Goal: Book appointment/travel/reservation

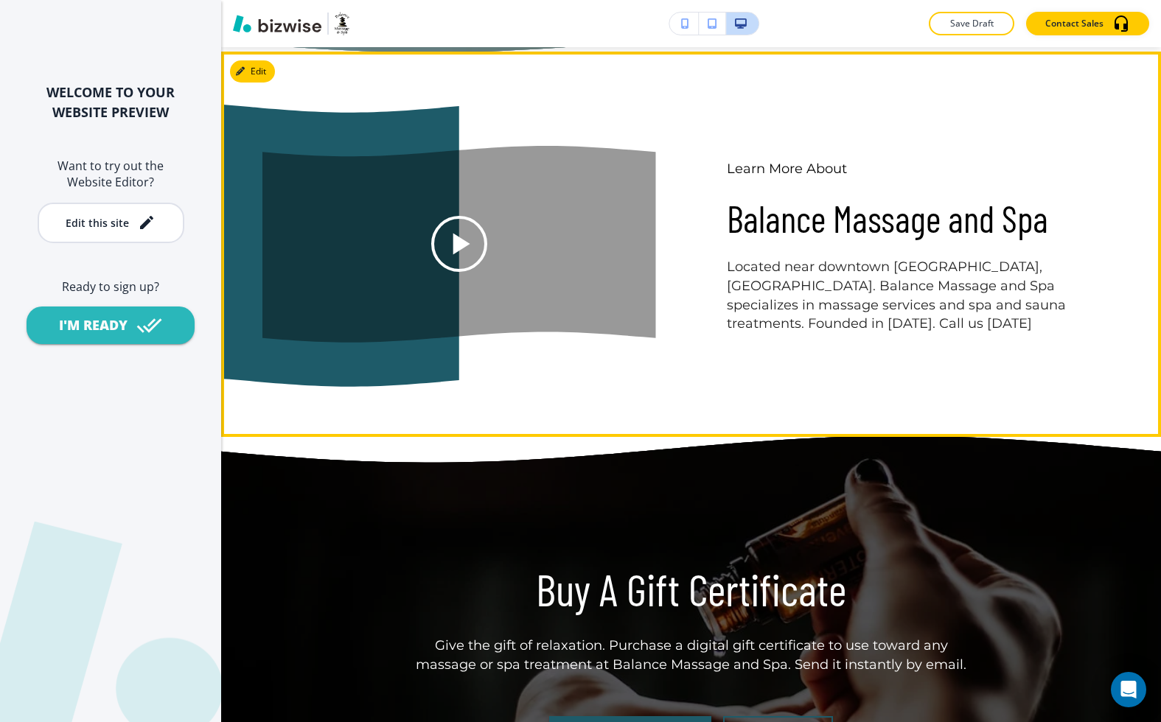
scroll to position [4263, 0]
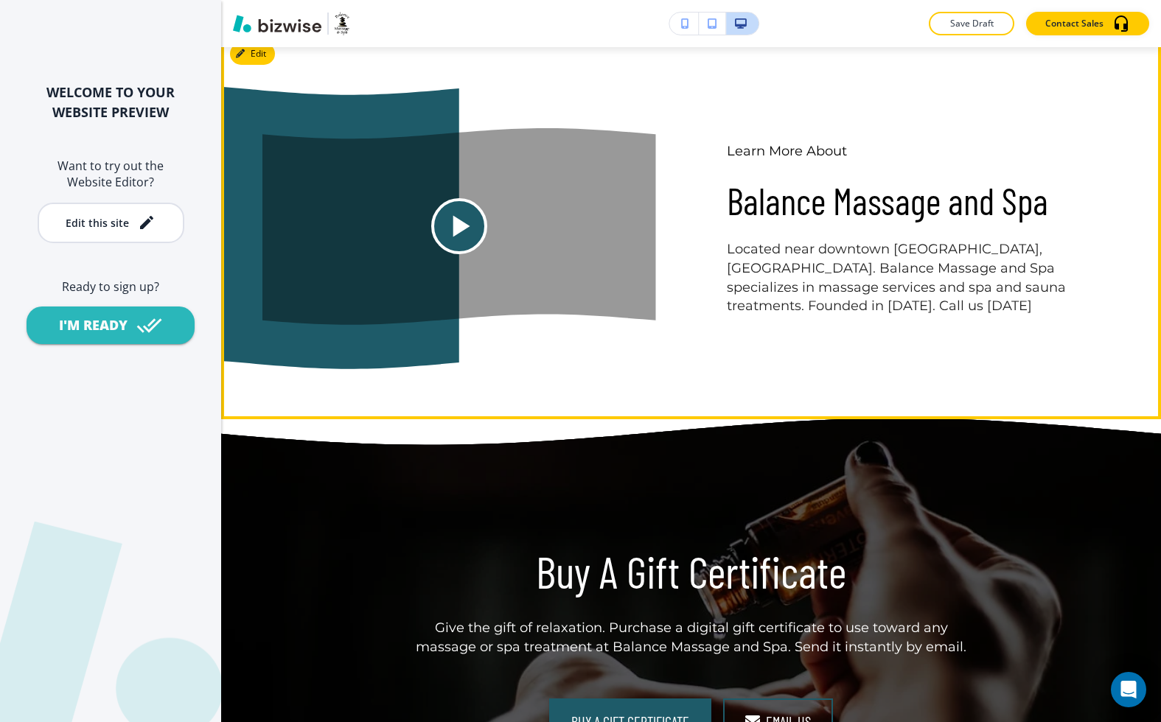
click at [469, 227] on icon at bounding box center [459, 226] width 37 height 37
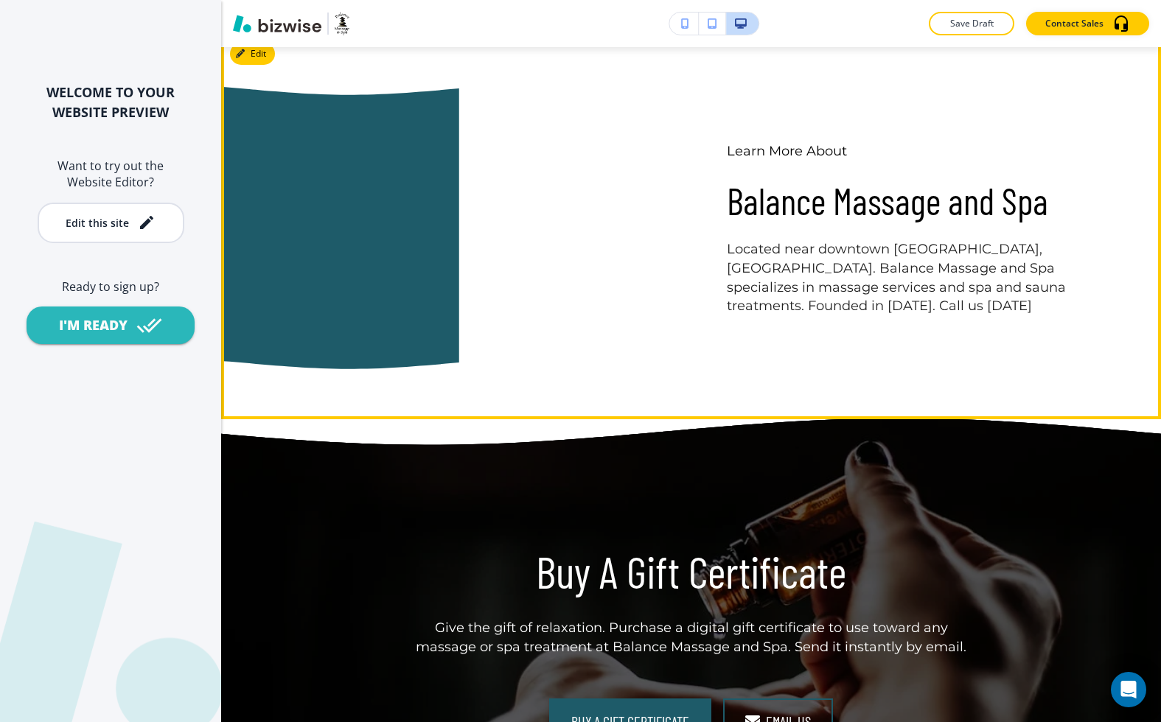
click at [469, 227] on video at bounding box center [459, 226] width 394 height 197
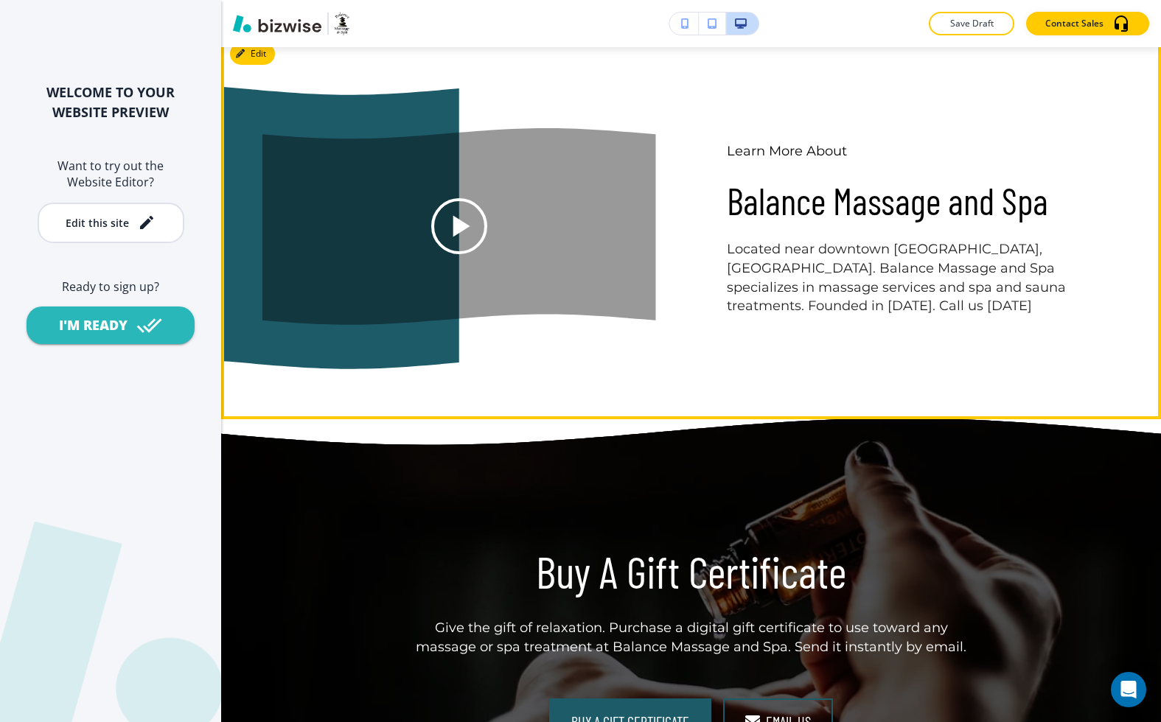
click at [469, 227] on icon at bounding box center [459, 226] width 37 height 37
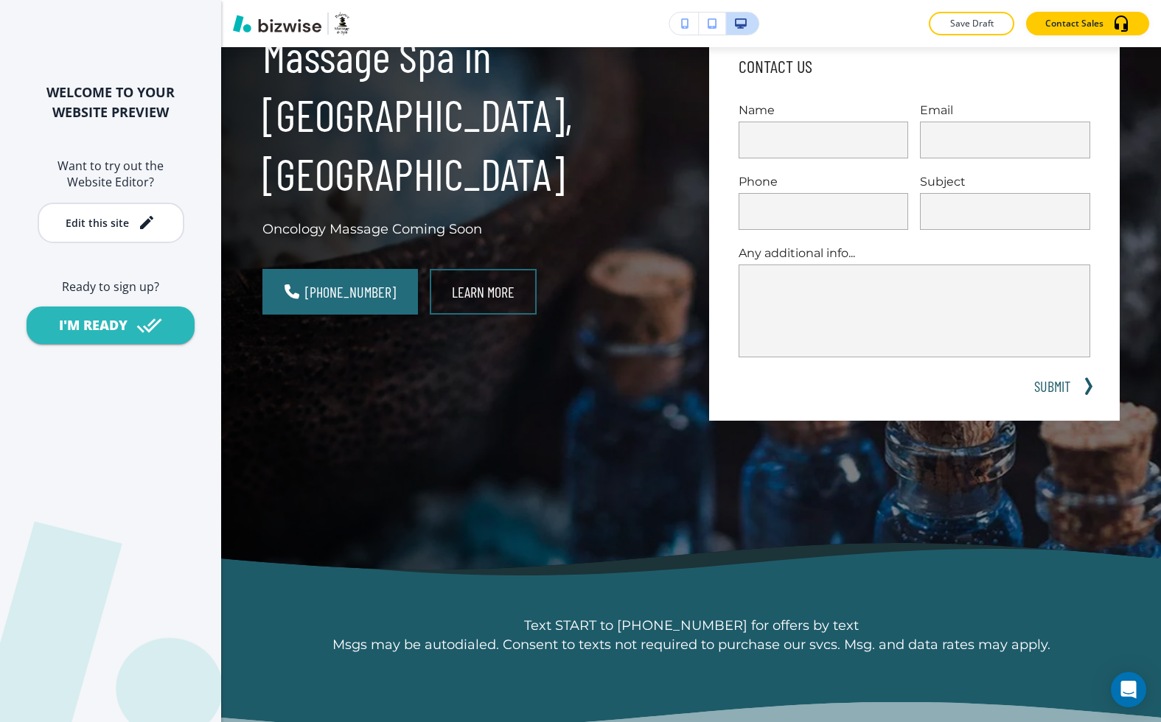
scroll to position [0, 0]
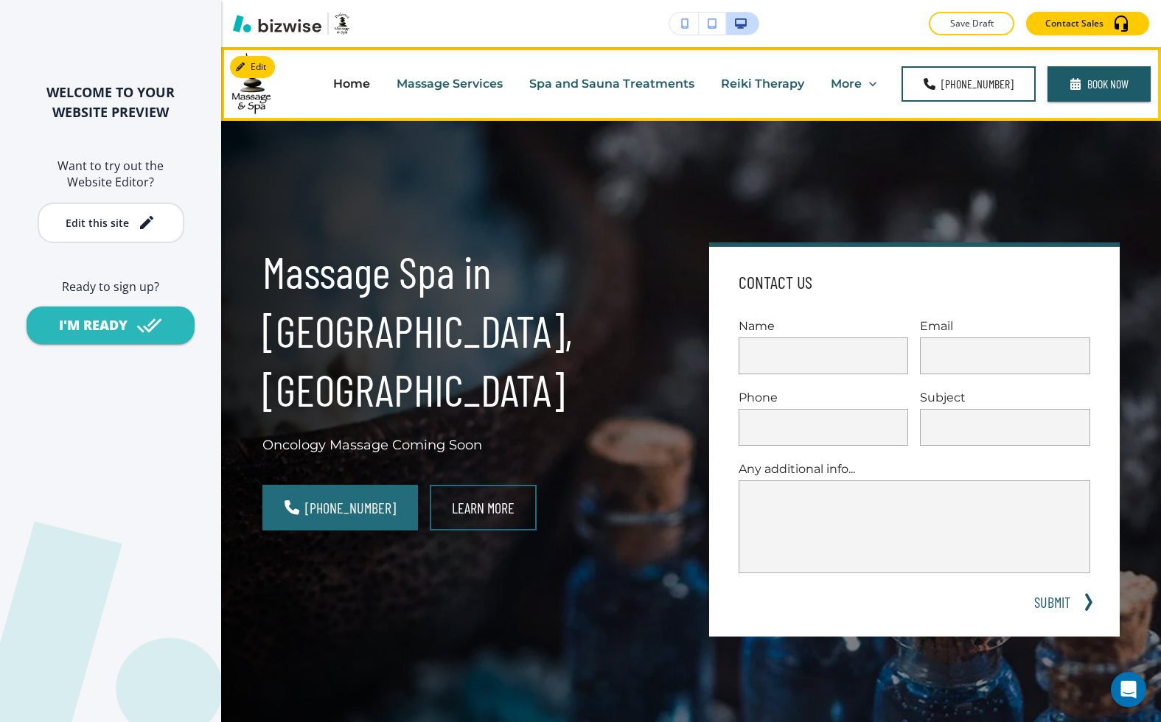
click at [447, 92] on p "Massage Services" at bounding box center [449, 83] width 106 height 17
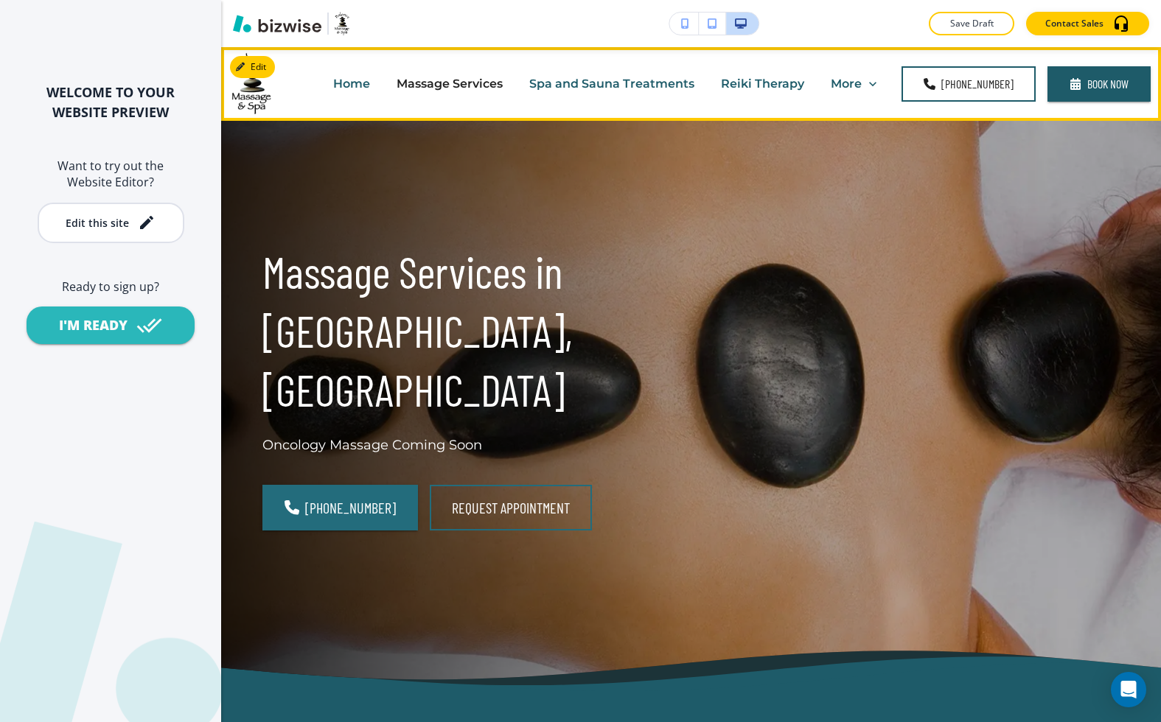
click at [587, 93] on div "Spa and Sauna Treatments" at bounding box center [612, 84] width 192 height 59
click at [588, 81] on p "Spa and Sauna Treatments" at bounding box center [611, 83] width 165 height 17
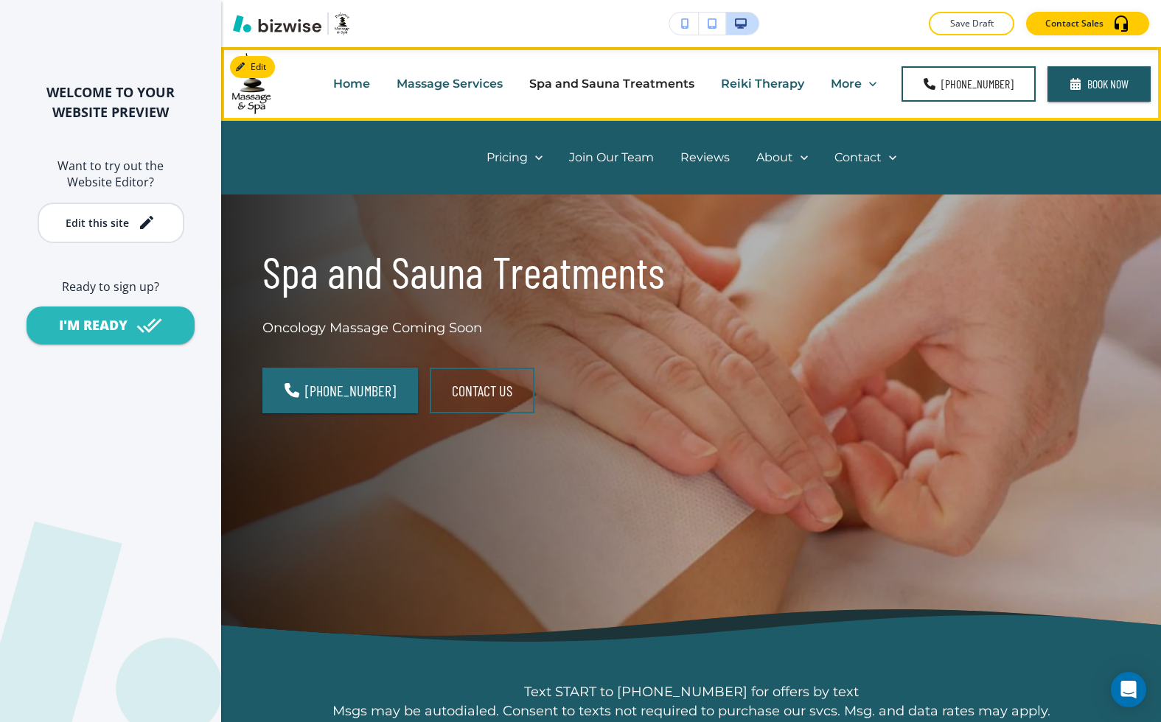
click at [621, 92] on div "More Pricing Services and Treatments Pricing Offers Join Our Team Reviews About…" at bounding box center [853, 84] width 72 height 59
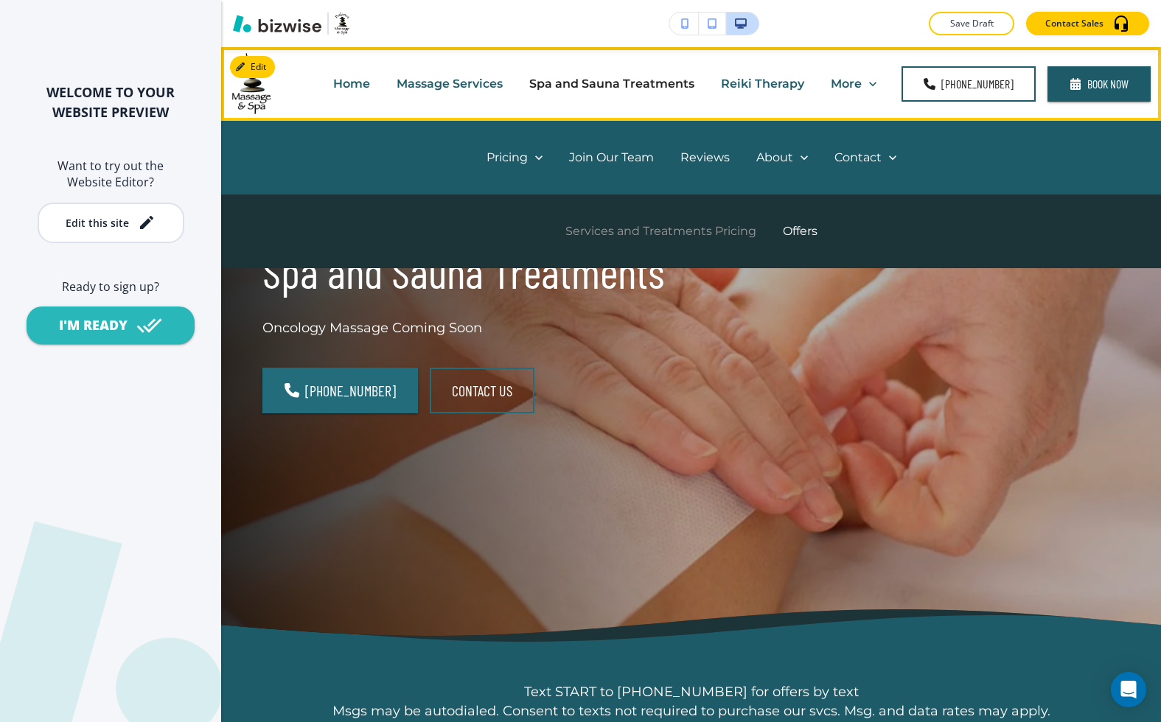
click at [621, 225] on p "Services and Treatments Pricing" at bounding box center [660, 231] width 191 height 17
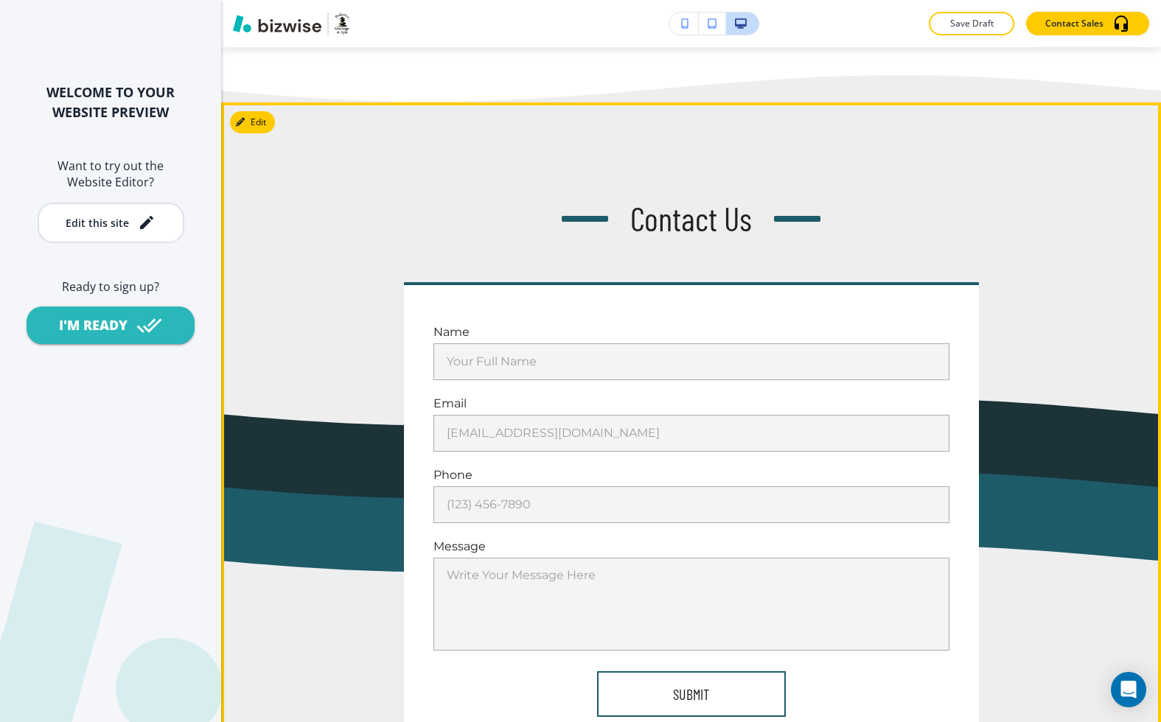
scroll to position [4020, 0]
